Goal: Information Seeking & Learning: Compare options

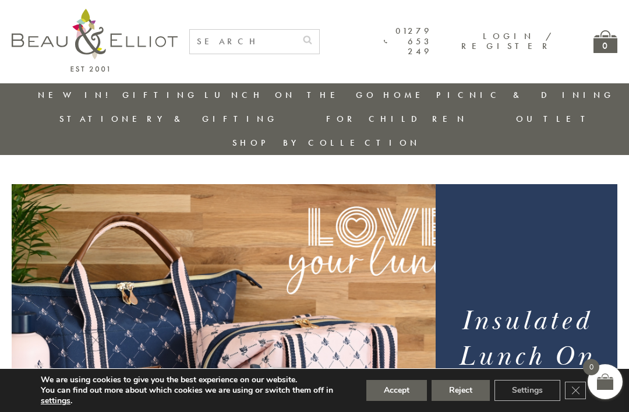
click at [611, 184] on div "Insulated Lunch On the Go" at bounding box center [527, 358] width 182 height 349
click at [231, 120] on link "Insulated Lunch Bags" at bounding box center [268, 129] width 105 height 20
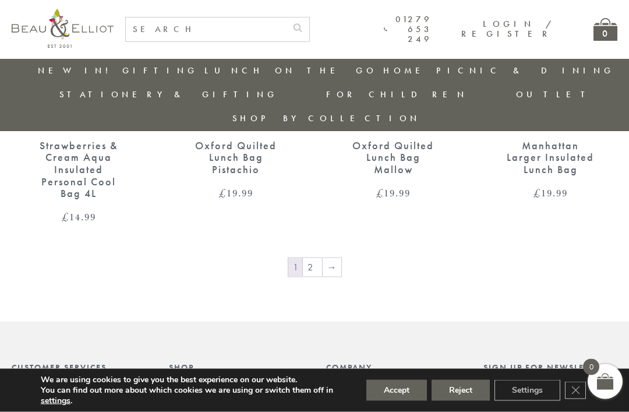
scroll to position [1788, 0]
click at [316, 259] on link "2" at bounding box center [312, 268] width 19 height 19
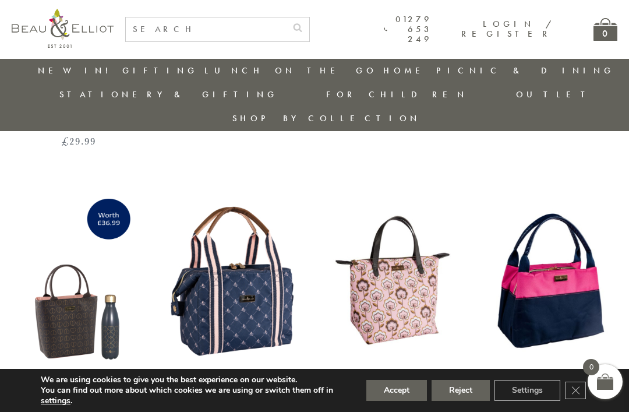
scroll to position [1034, 0]
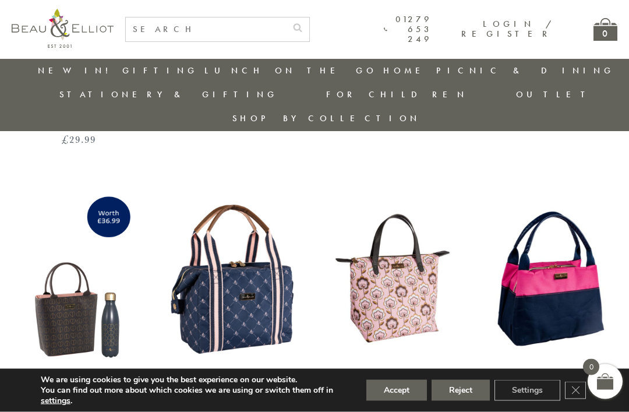
click at [242, 376] on div "Monogram Midnight Convertible Insulated Lunch Bag" at bounding box center [235, 406] width 93 height 60
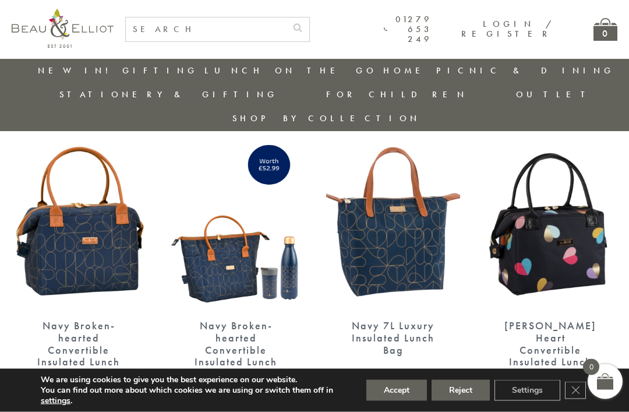
scroll to position [427, 0]
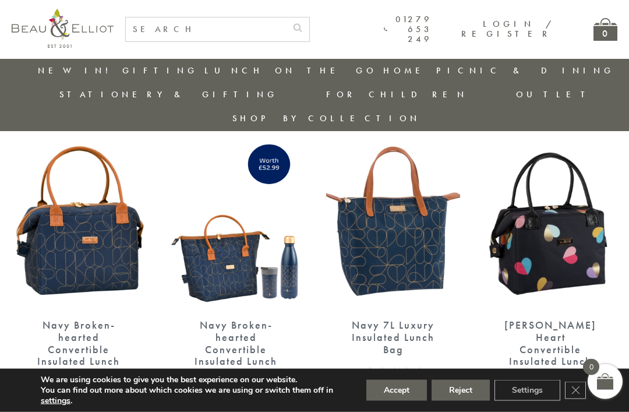
click at [561, 319] on div "Emily Heart Convertible Insulated Lunch Bag" at bounding box center [550, 349] width 93 height 60
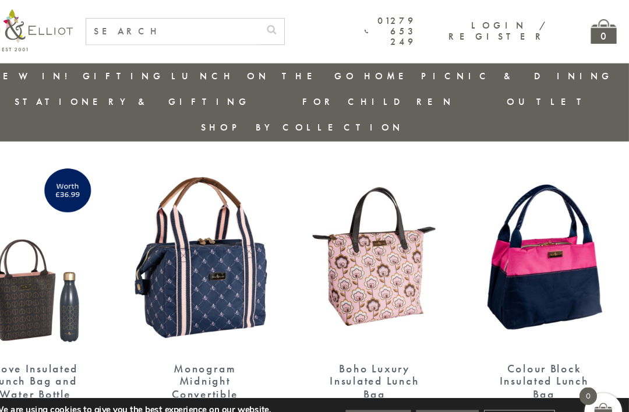
scroll to position [1074, 0]
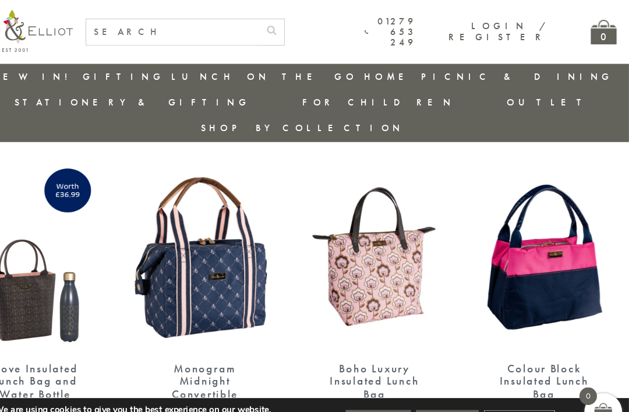
click at [504, 335] on div "Colour Block Insulated Lunch Bag" at bounding box center [550, 353] width 93 height 36
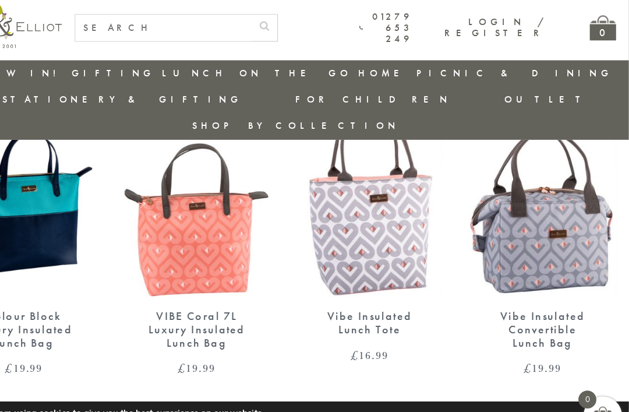
scroll to position [1438, 0]
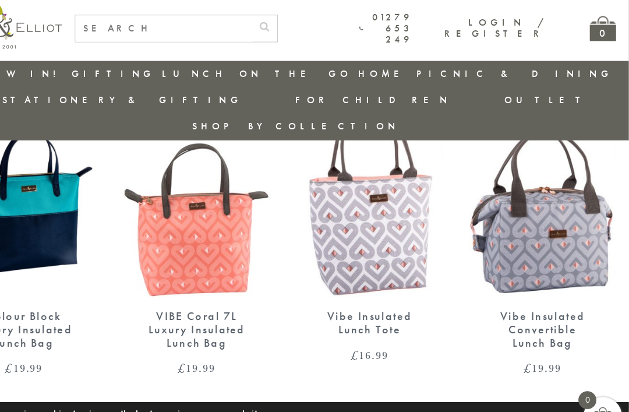
click at [506, 285] on div "Vibe Insulated Convertible Lunch Bag" at bounding box center [550, 303] width 93 height 36
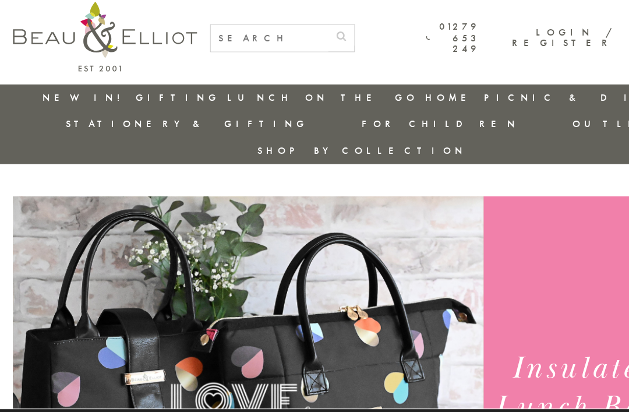
scroll to position [0, 0]
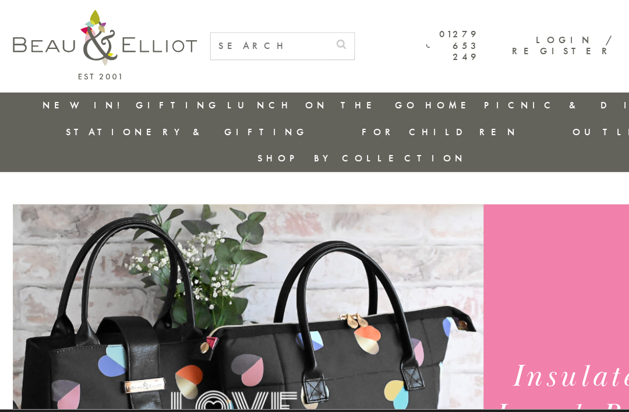
click at [278, 113] on link "Stationery & Gifting" at bounding box center [168, 119] width 218 height 12
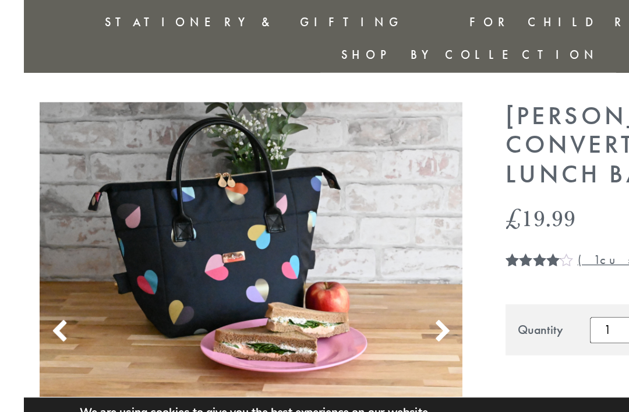
scroll to position [22, 0]
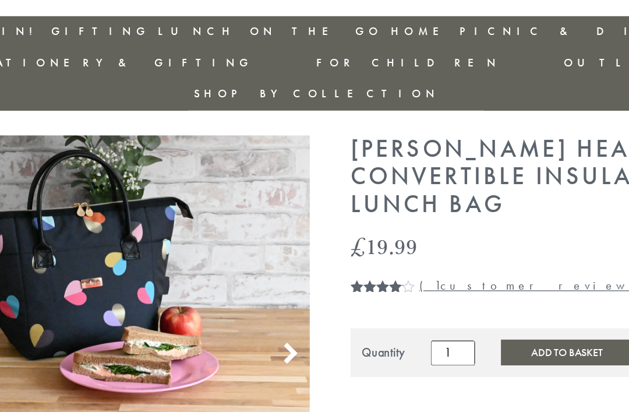
click at [352, 261] on span "Rated 4.00 out of 5 based on 1 customer rating" at bounding box center [372, 296] width 40 height 70
click at [405, 259] on link "( 1 customer review)" at bounding box center [491, 265] width 172 height 12
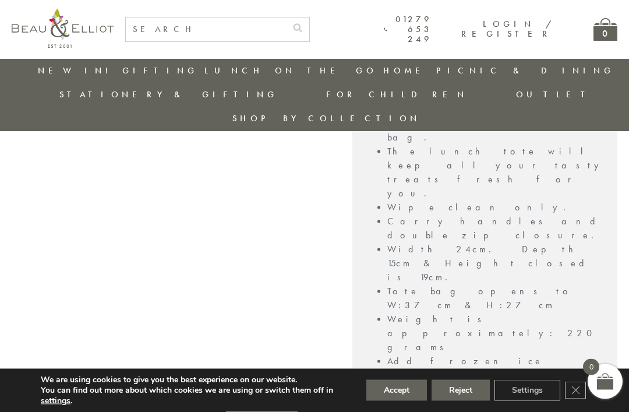
scroll to position [1007, 0]
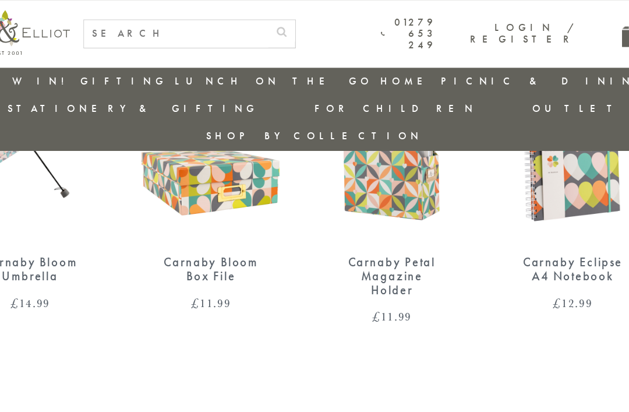
scroll to position [524, 0]
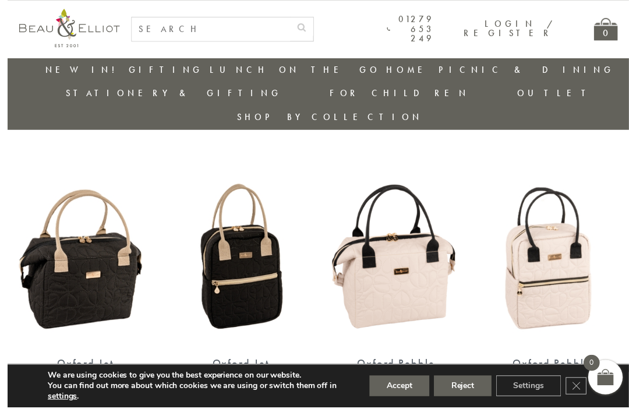
scroll to position [715, 0]
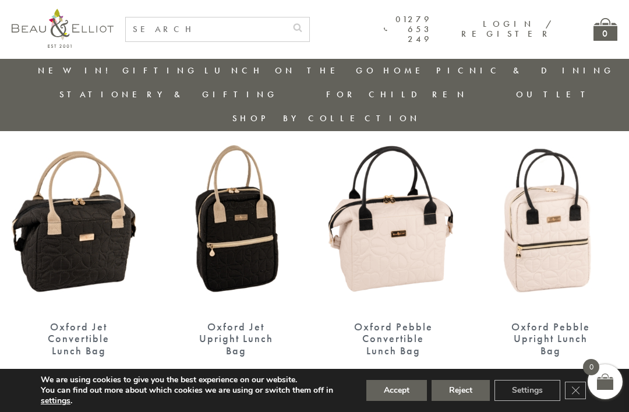
click at [252, 321] on div "Oxford Jet Upright Lunch Bag" at bounding box center [235, 339] width 93 height 36
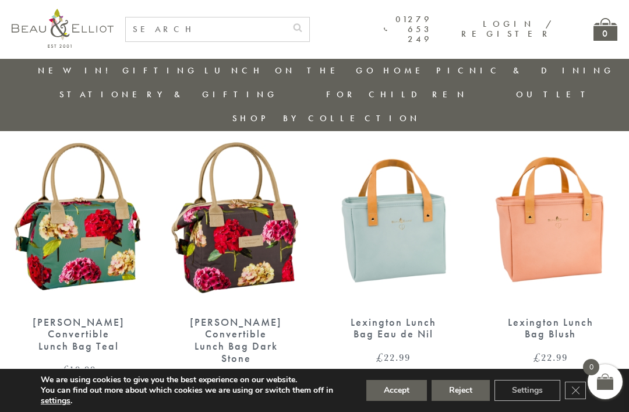
scroll to position [998, 0]
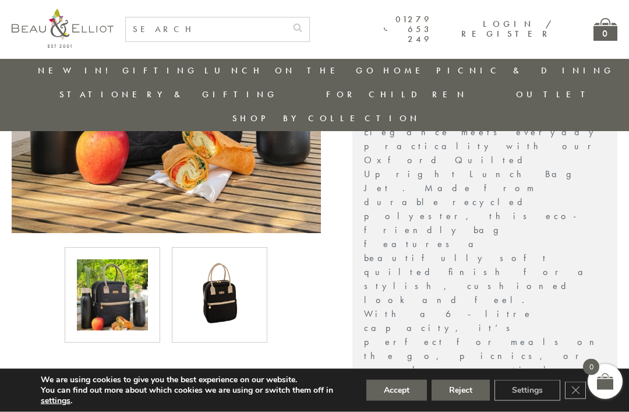
scroll to position [352, 0]
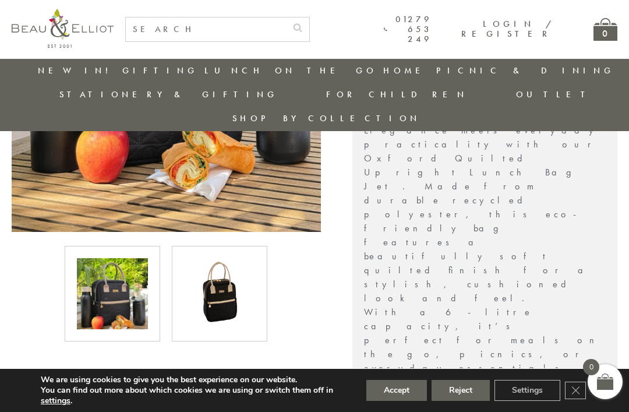
click at [118, 274] on img at bounding box center [112, 293] width 71 height 71
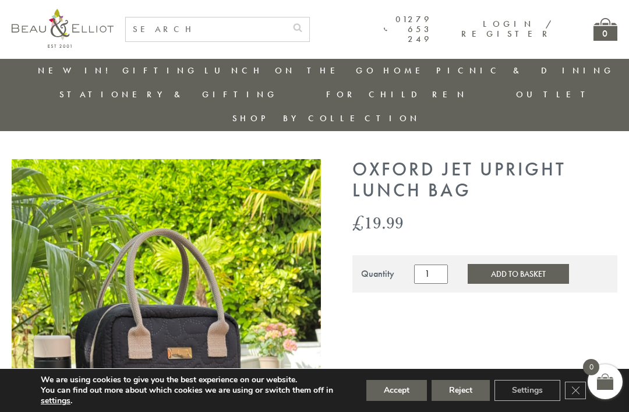
scroll to position [13, 0]
